Goal: Task Accomplishment & Management: Manage account settings

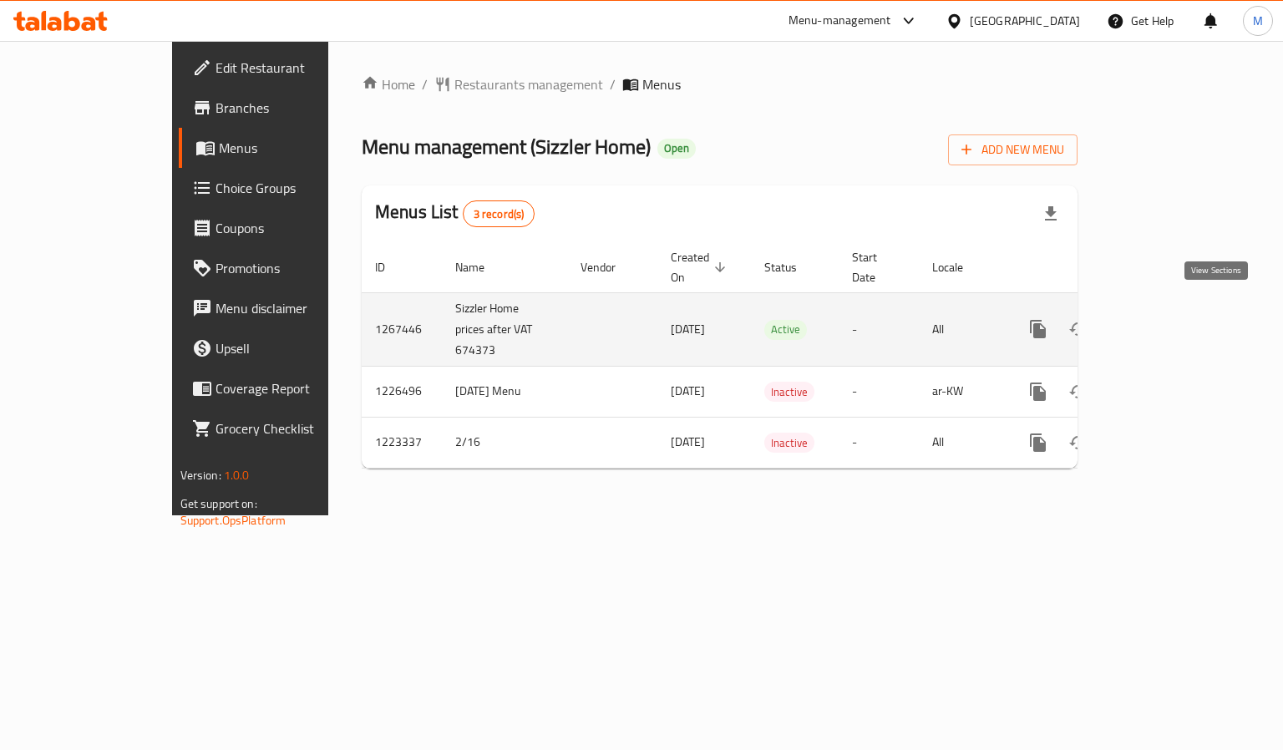
click at [1168, 319] on icon "enhanced table" at bounding box center [1158, 329] width 20 height 20
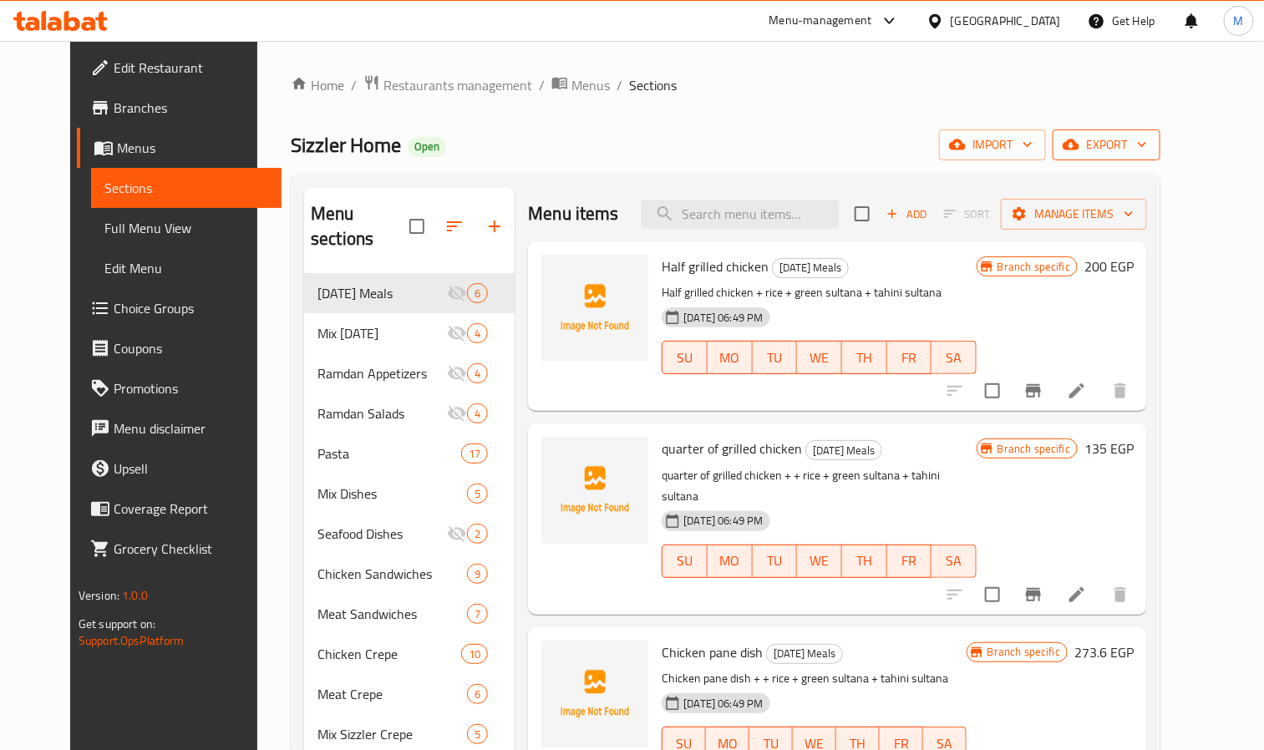
click at [1147, 145] on span "export" at bounding box center [1106, 144] width 81 height 21
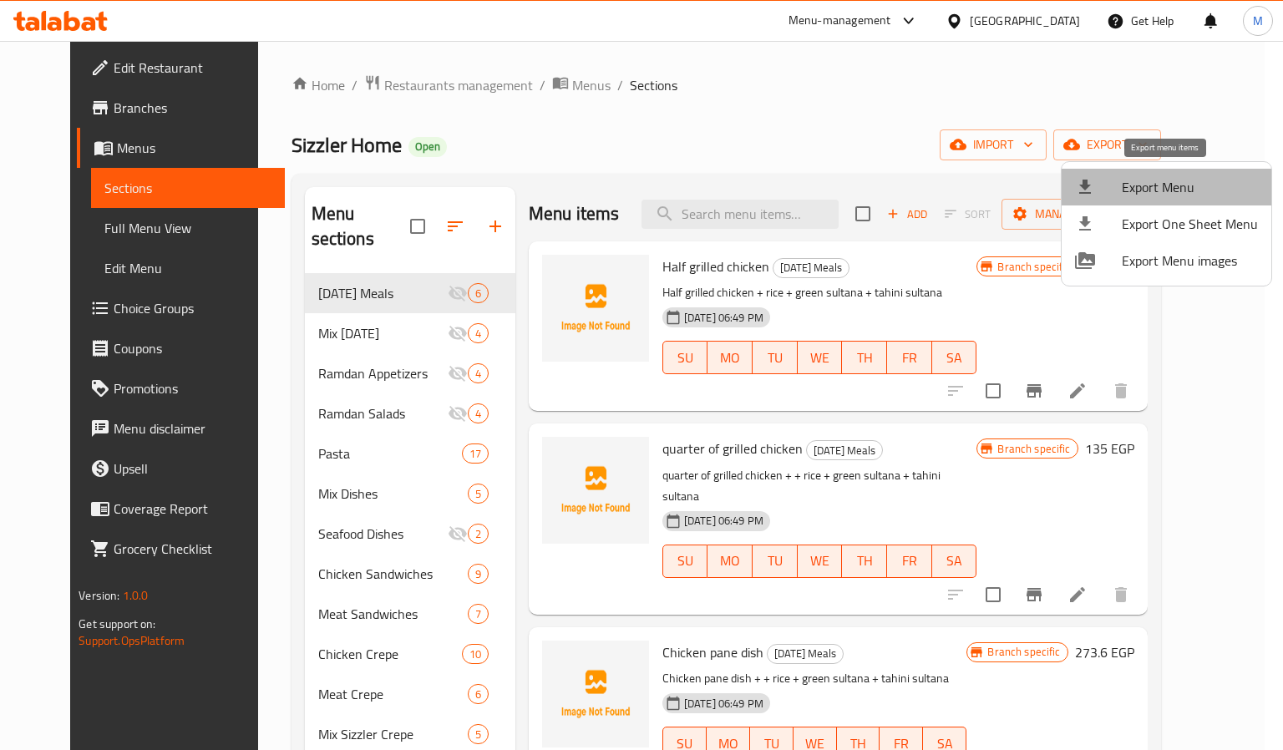
click at [1183, 174] on li "Export Menu" at bounding box center [1166, 187] width 210 height 37
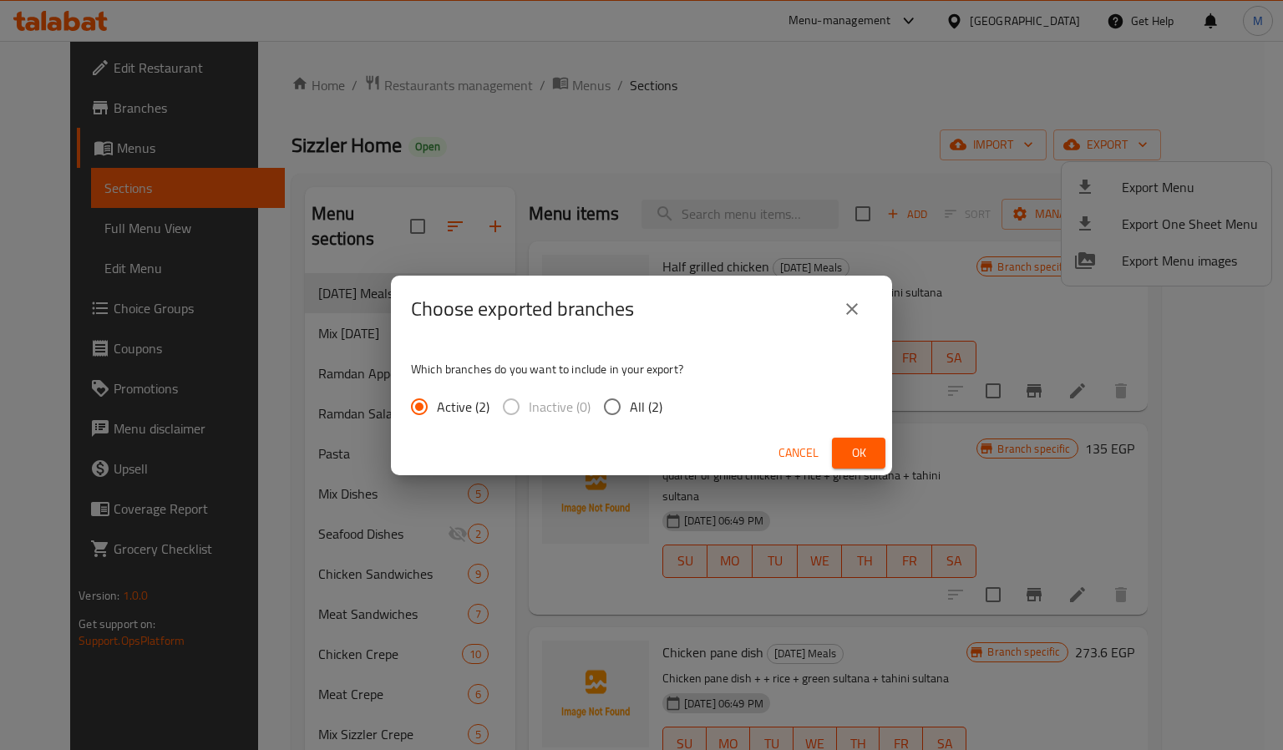
click at [857, 451] on span "Ok" at bounding box center [858, 453] width 27 height 21
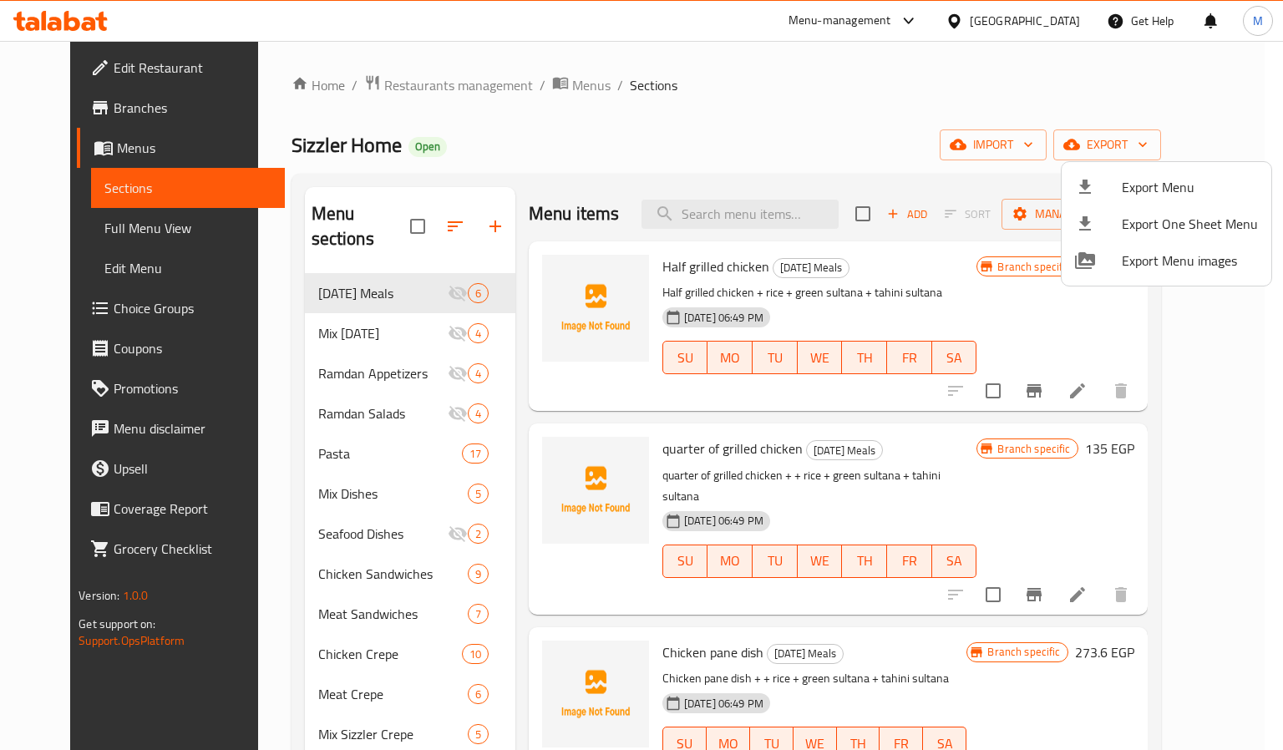
click at [611, 143] on div at bounding box center [641, 375] width 1283 height 750
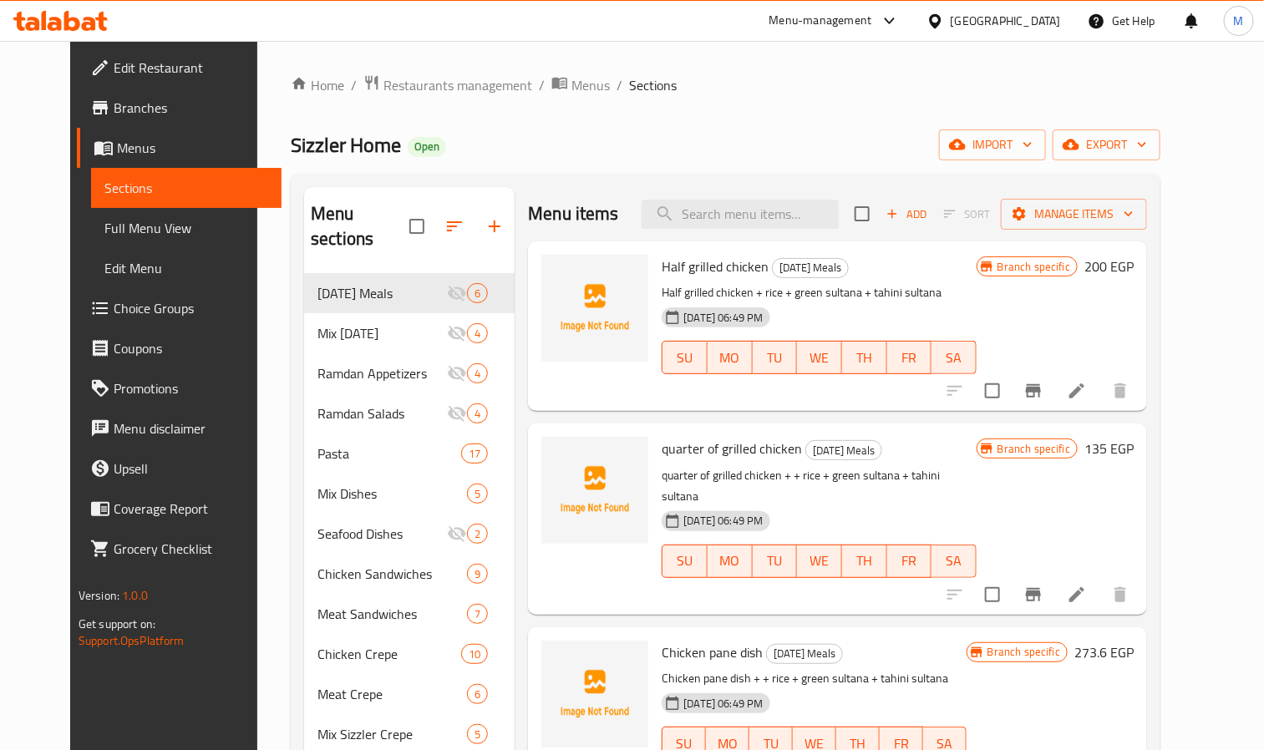
click at [45, 18] on icon at bounding box center [44, 20] width 5 height 19
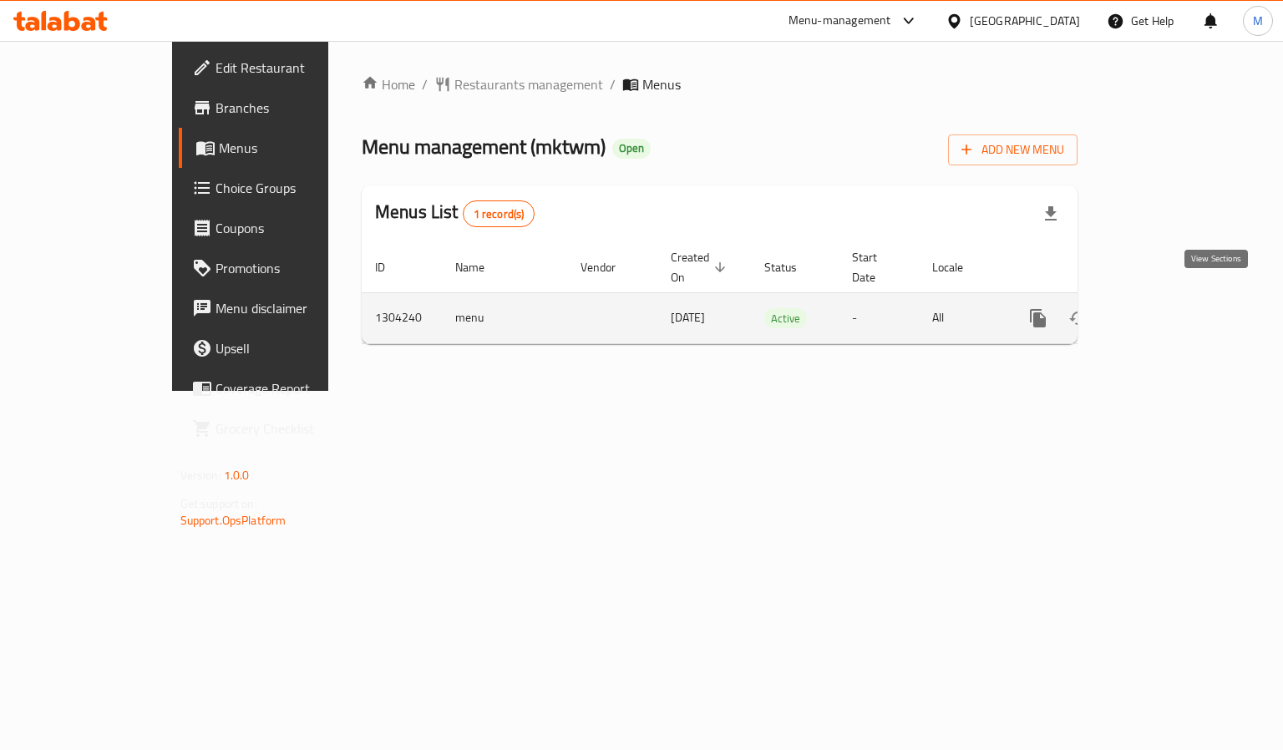
click at [1168, 308] on icon "enhanced table" at bounding box center [1158, 318] width 20 height 20
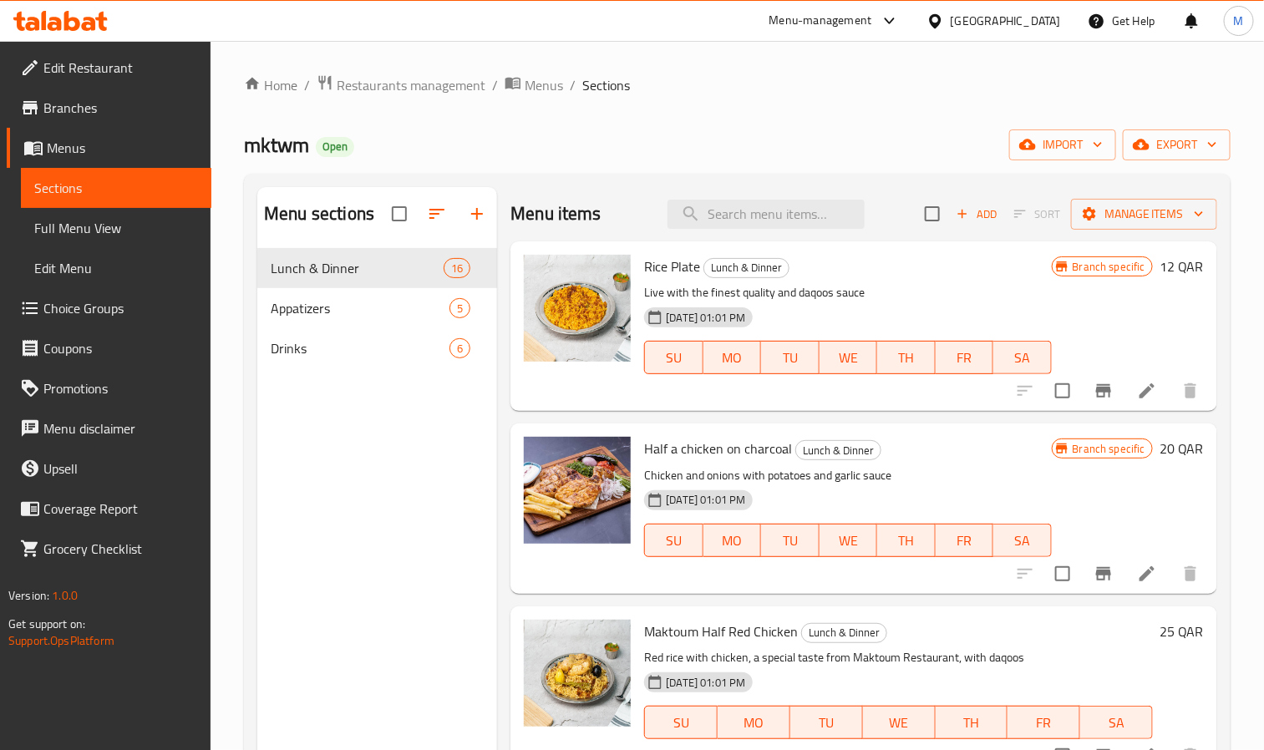
click at [669, 448] on span "Half a chicken on charcoal" at bounding box center [718, 448] width 148 height 25
copy h6 "Half a chicken on charcoal"
click at [453, 261] on icon "edit" at bounding box center [449, 268] width 15 height 15
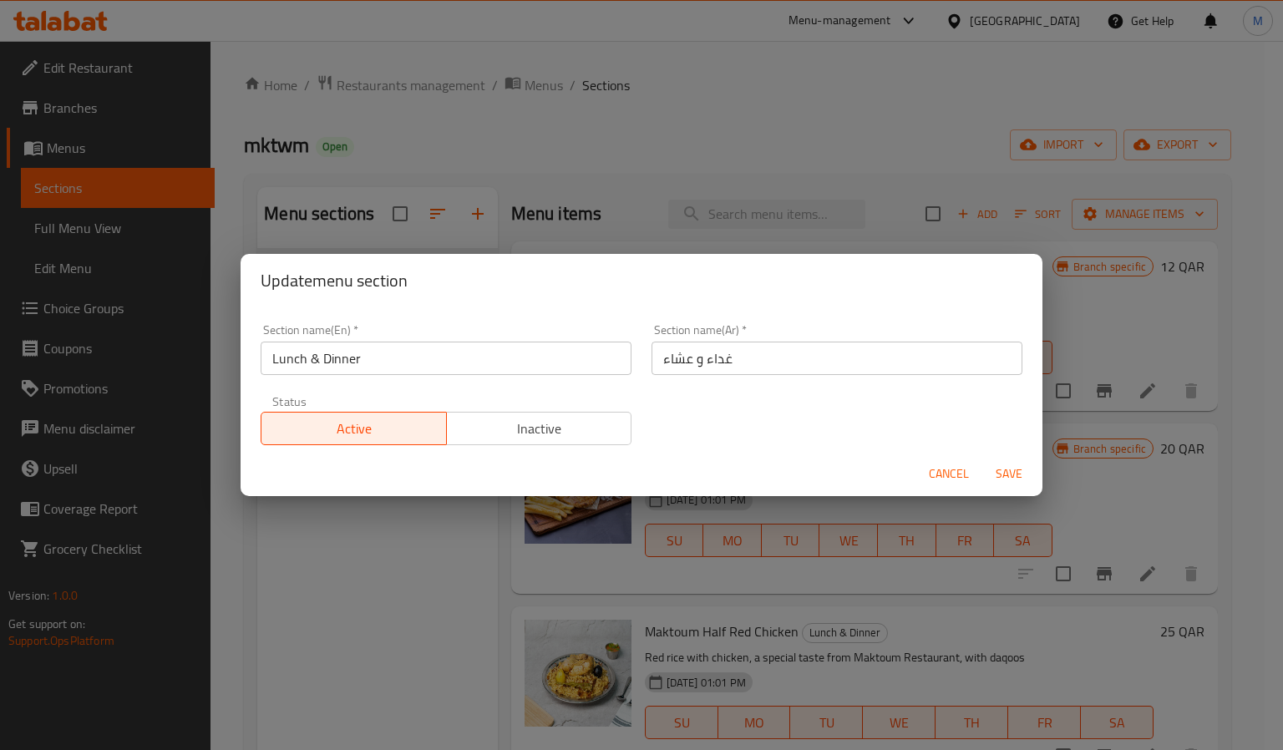
click at [288, 353] on input "Lunch & Dinner" at bounding box center [446, 358] width 371 height 33
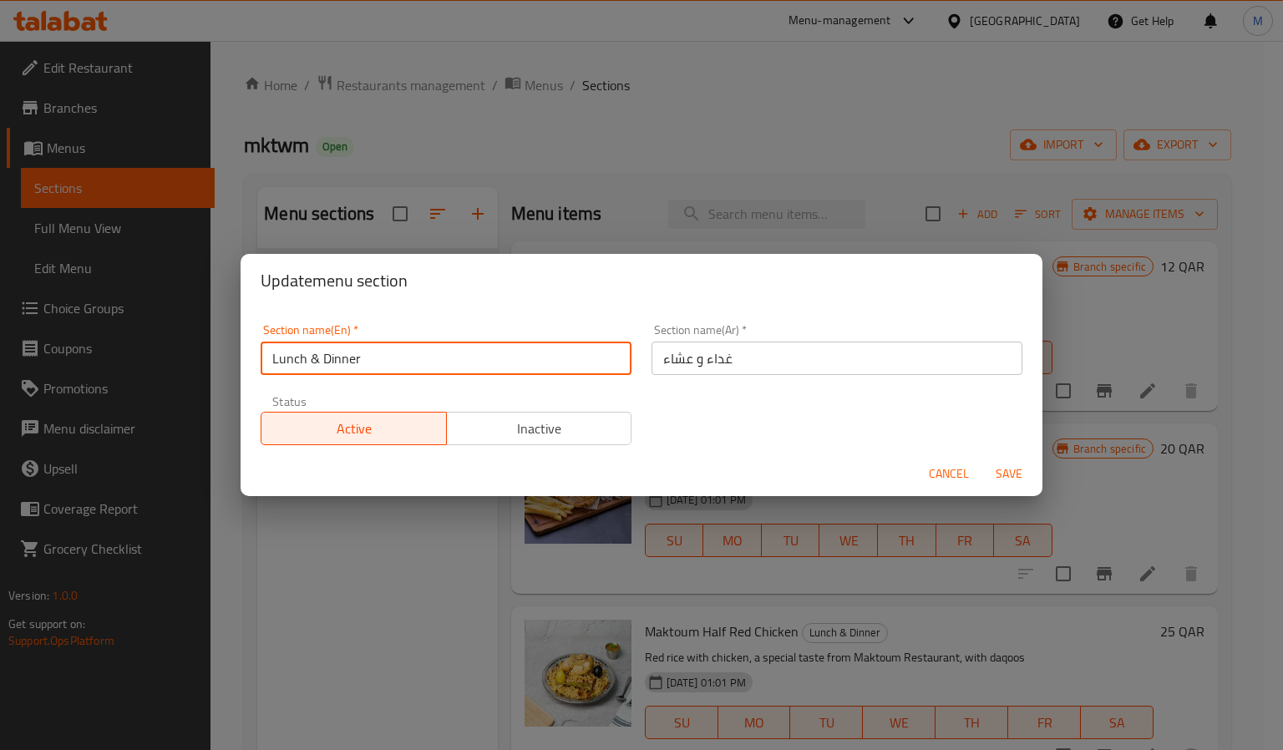
click at [288, 353] on input "Lunch & Dinner" at bounding box center [446, 358] width 371 height 33
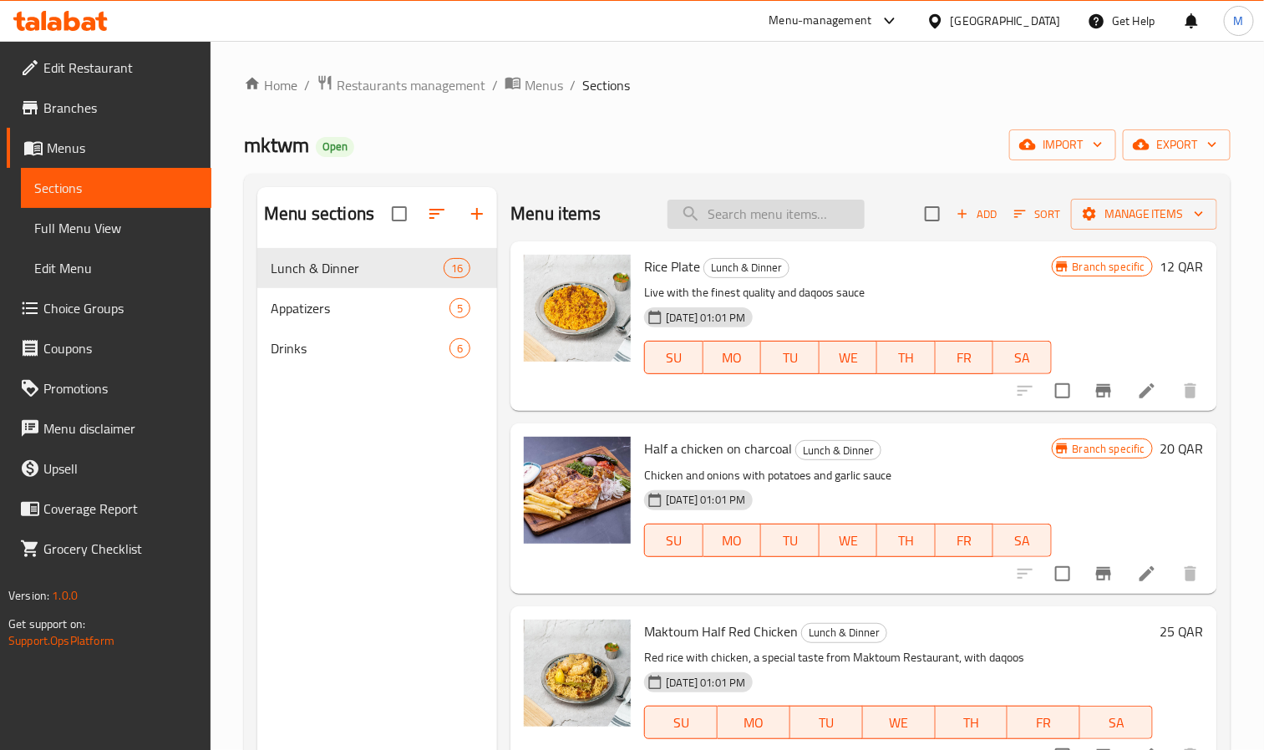
click at [725, 215] on input "search" at bounding box center [765, 214] width 197 height 29
paste input "Maktoum Half White Chicken"
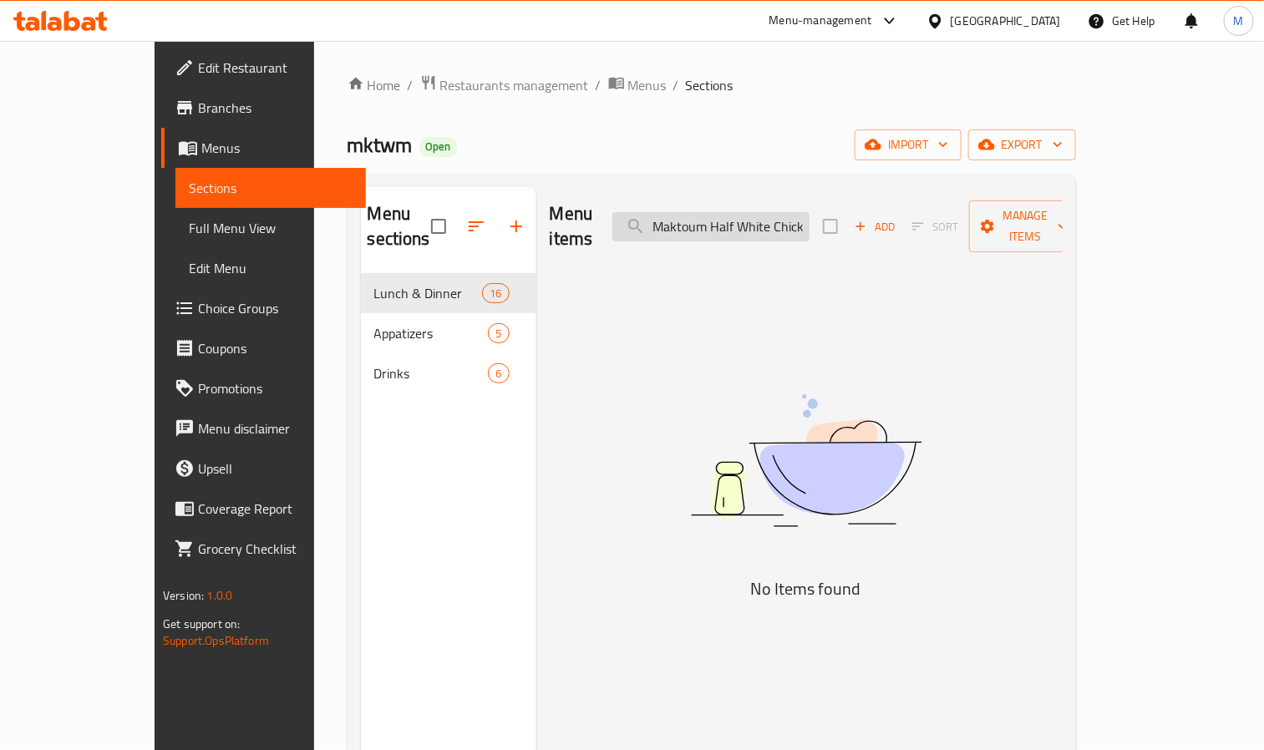
click at [797, 212] on input "Maktoum Half White Chicken" at bounding box center [710, 226] width 197 height 29
paste input "ndi Half Chicken"
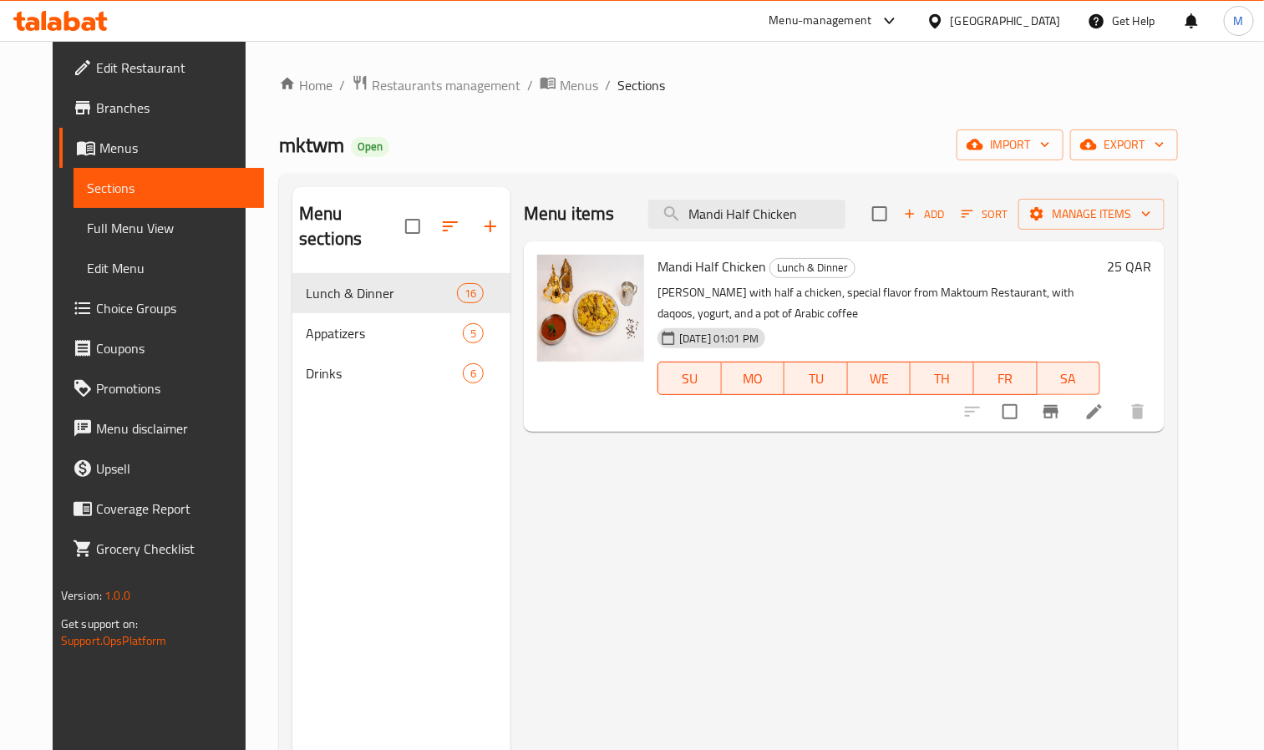
type input "Mandi Half Chicken"
